Goal: Task Accomplishment & Management: Manage account settings

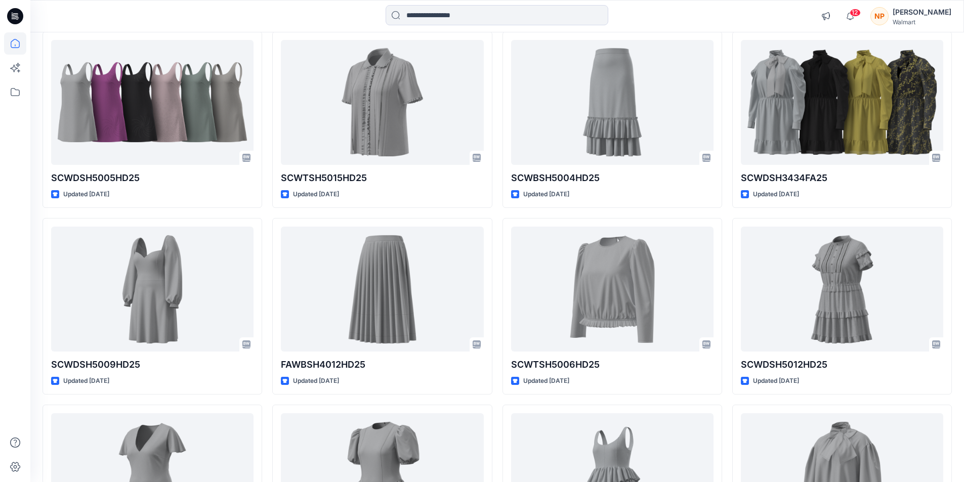
scroll to position [4239, 0]
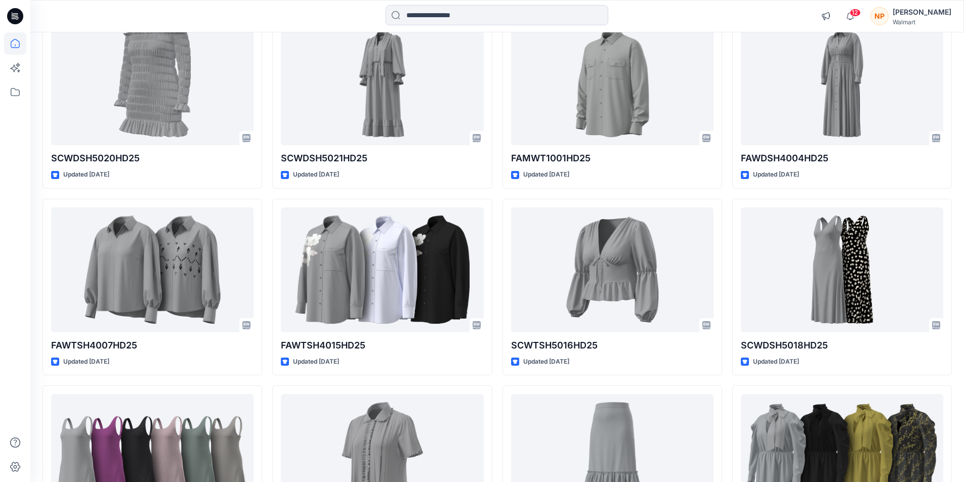
click at [926, 12] on div "[PERSON_NAME]" at bounding box center [921, 12] width 59 height 12
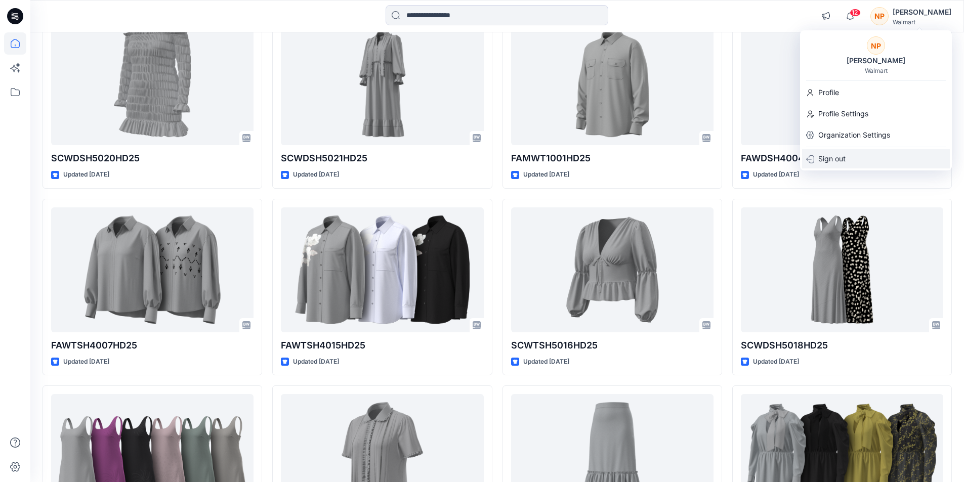
click at [833, 159] on p "Sign out" at bounding box center [831, 158] width 27 height 19
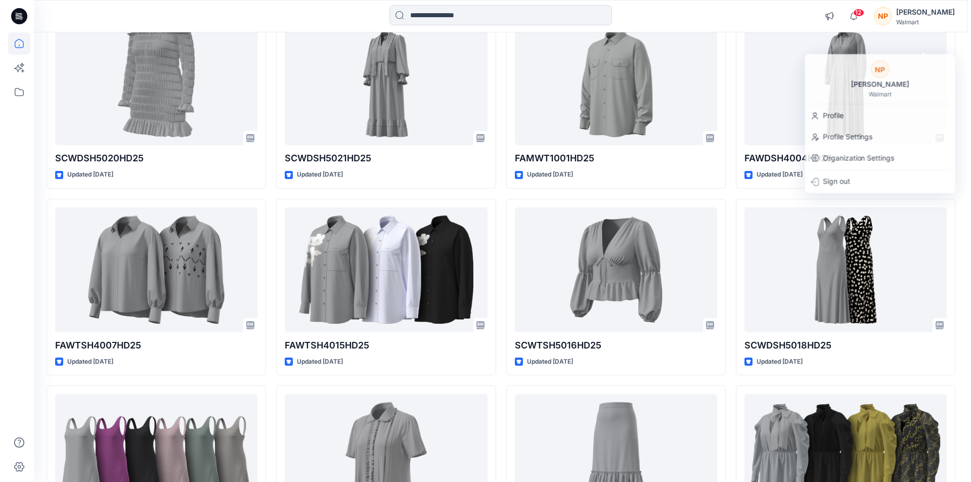
scroll to position [4263, 0]
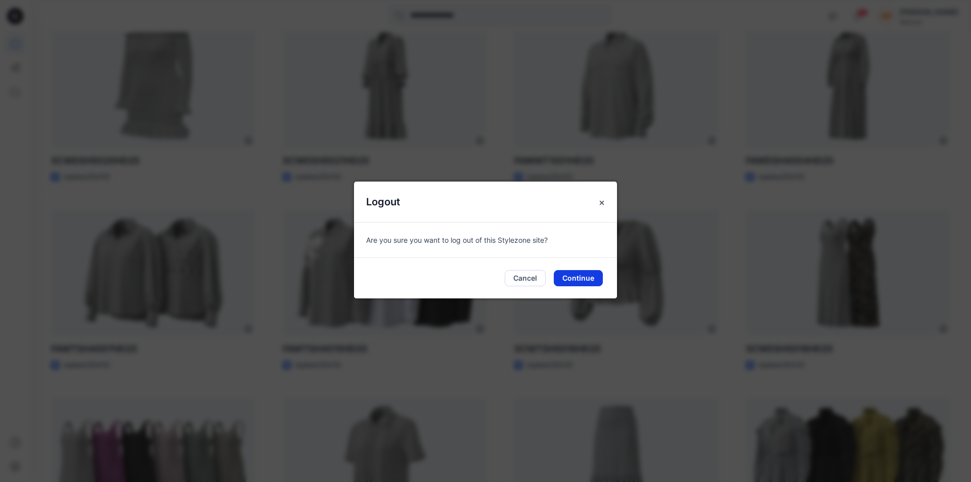
click at [578, 278] on button "Continue" at bounding box center [578, 278] width 49 height 16
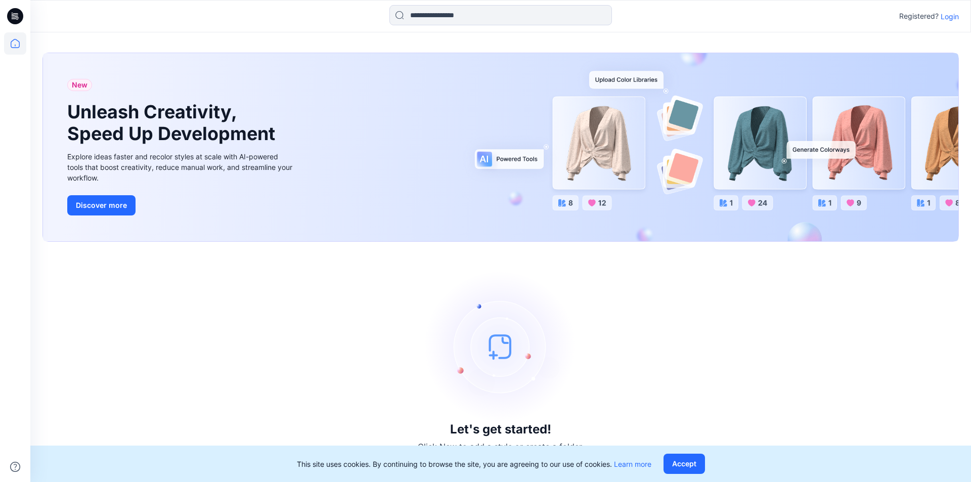
drag, startPoint x: 954, startPoint y: 17, endPoint x: 784, endPoint y: 72, distance: 178.2
click at [951, 18] on p "Login" at bounding box center [950, 16] width 18 height 11
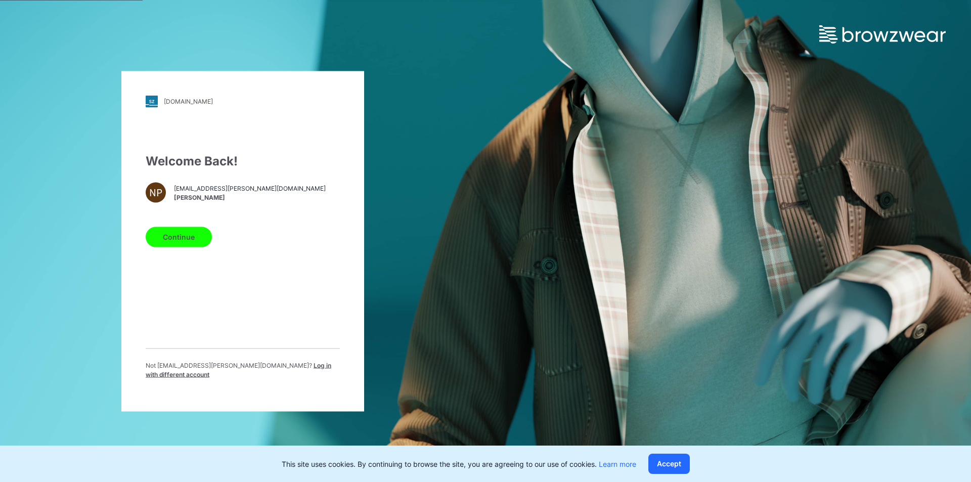
click at [252, 370] on span "Log in with different account" at bounding box center [239, 369] width 186 height 17
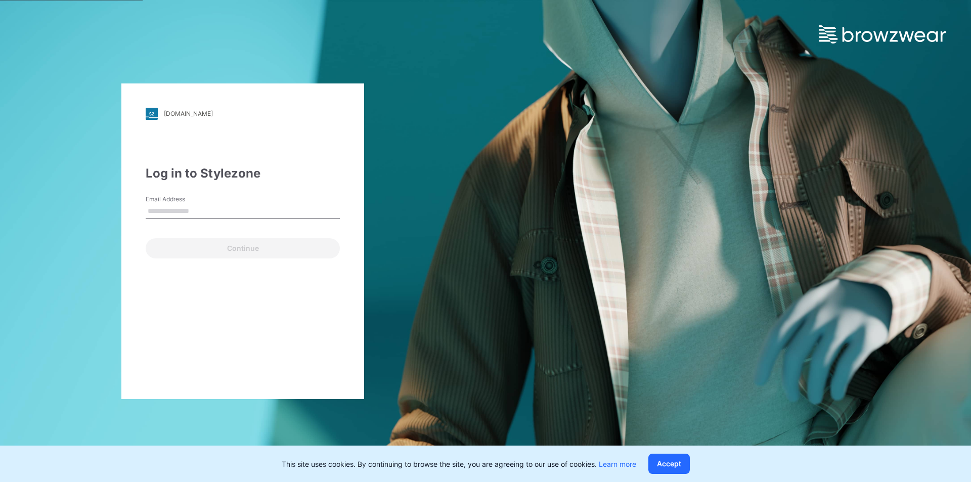
type input "**********"
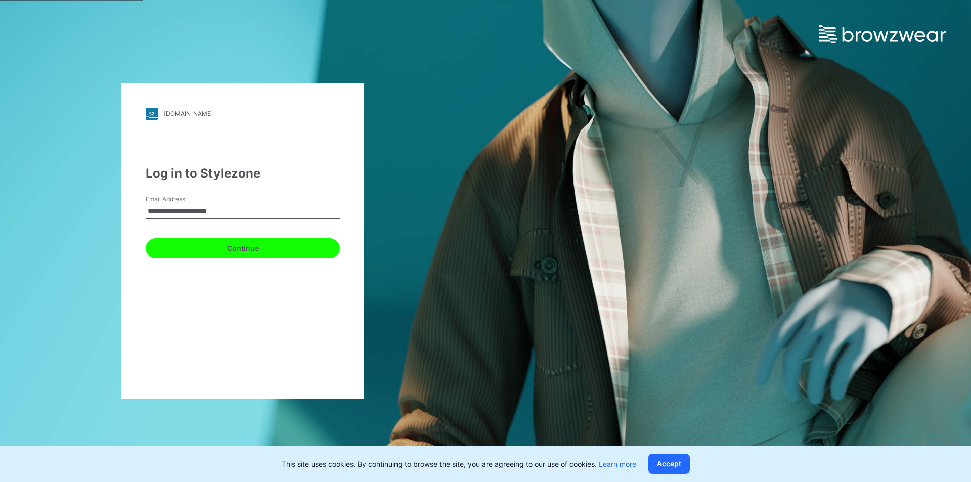
click at [253, 247] on button "Continue" at bounding box center [243, 248] width 194 height 20
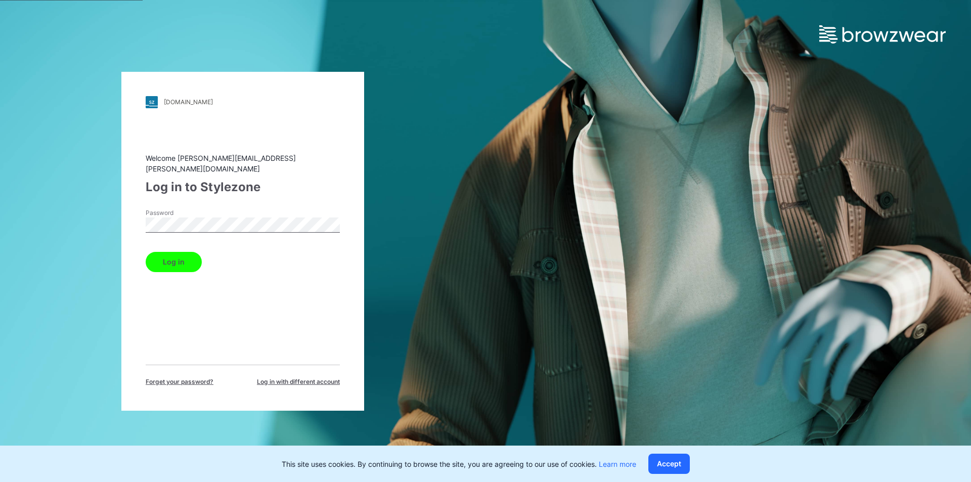
click at [173, 258] on button "Log in" at bounding box center [174, 262] width 56 height 20
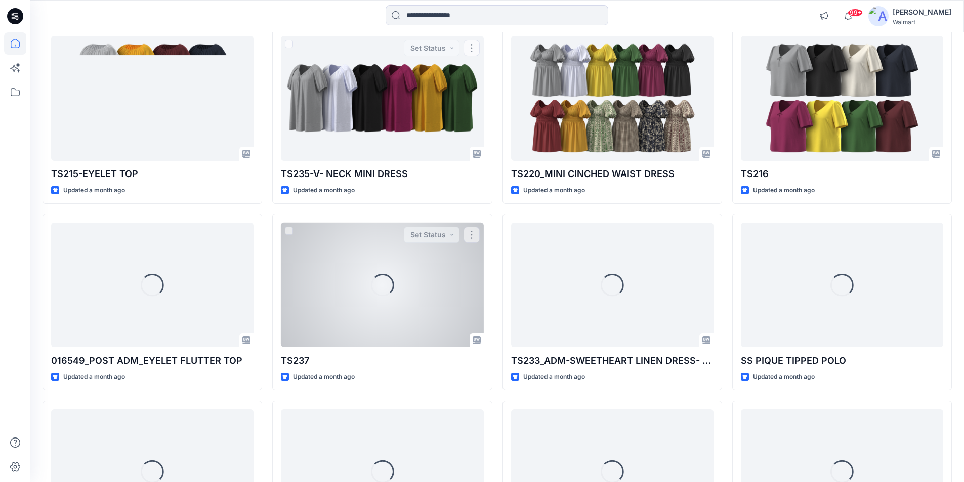
scroll to position [4430, 0]
